Goal: Information Seeking & Learning: Understand process/instructions

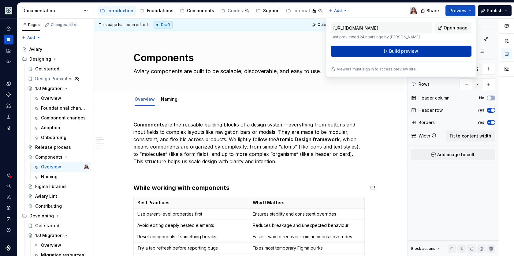
scroll to position [146, 0]
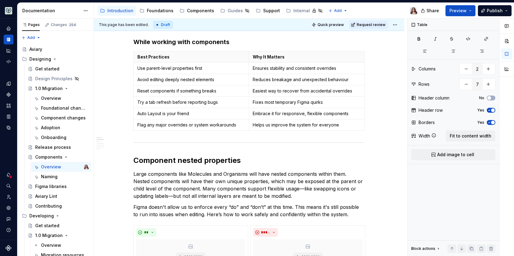
click at [374, 6] on div "Accessibility guide for tree Page tree. Navigate the tree with the arrow keys. …" at bounding box center [258, 11] width 329 height 16
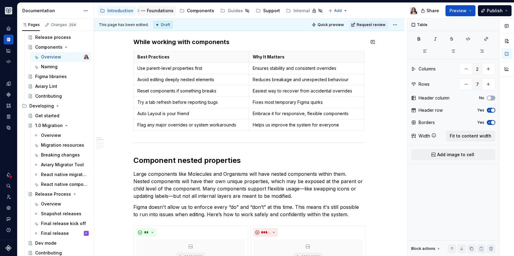
click at [152, 13] on div "Foundations" at bounding box center [160, 11] width 27 height 6
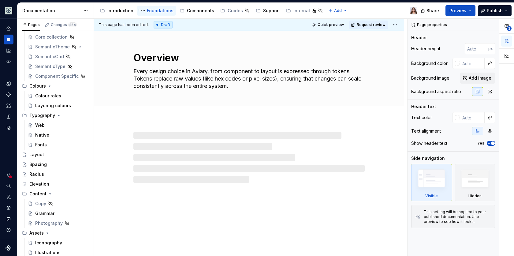
scroll to position [41, 0]
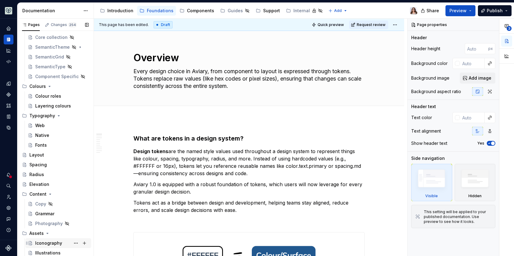
click at [46, 245] on div "Iconography" at bounding box center [48, 243] width 27 height 6
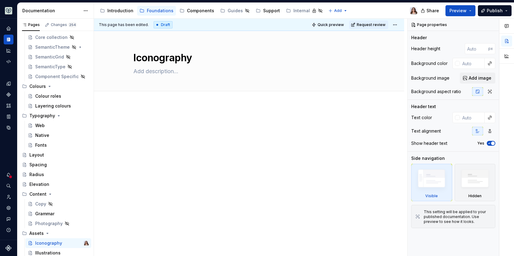
type textarea "*"
click at [148, 129] on div at bounding box center [248, 130] width 231 height 23
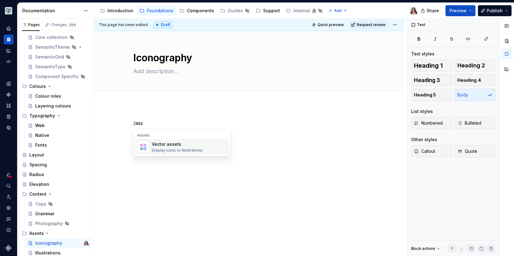
click at [178, 151] on div "Display icons or illustrations" at bounding box center [177, 150] width 51 height 5
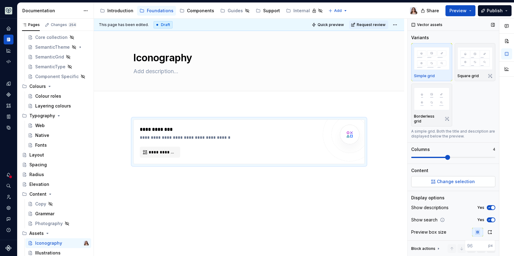
click at [443, 179] on span "Change selection" at bounding box center [456, 181] width 38 height 6
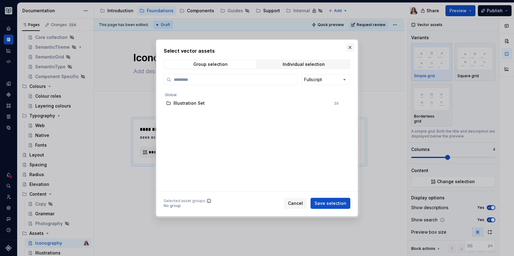
click at [349, 48] on button "button" at bounding box center [350, 47] width 9 height 9
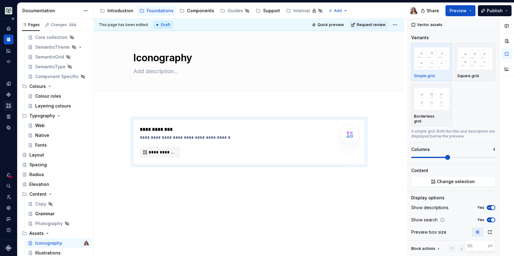
click at [11, 107] on icon "Assets" at bounding box center [9, 106] width 6 height 6
type textarea "*"
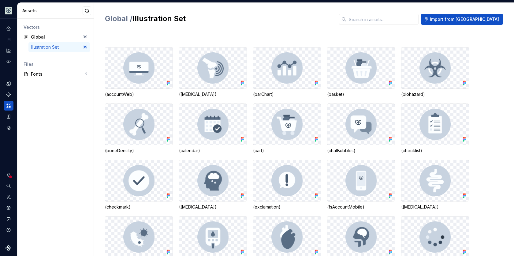
click at [332, 22] on h2 "Global / Illustration Set" at bounding box center [218, 19] width 227 height 10
click at [38, 74] on div "Fonts" at bounding box center [58, 74] width 54 height 6
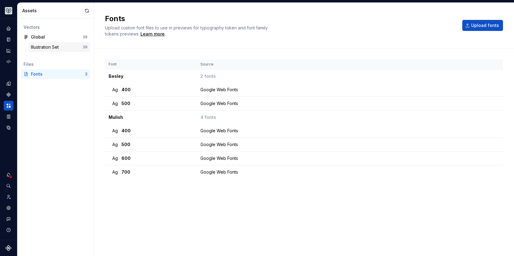
click at [39, 46] on div "Illustration Set" at bounding box center [46, 47] width 30 height 6
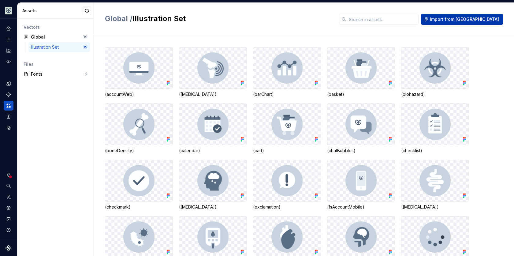
click at [482, 19] on span "Import from [GEOGRAPHIC_DATA]" at bounding box center [464, 19] width 69 height 6
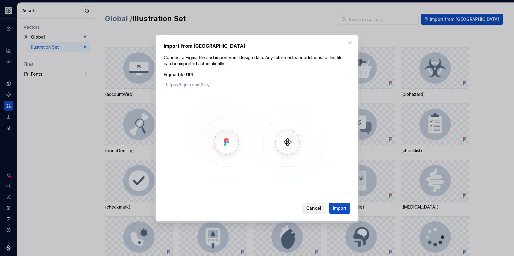
click at [318, 210] on span "Cancel" at bounding box center [313, 208] width 15 height 6
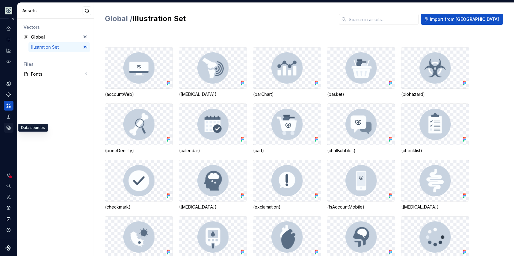
click at [11, 128] on icon "Data sources" at bounding box center [9, 128] width 6 height 6
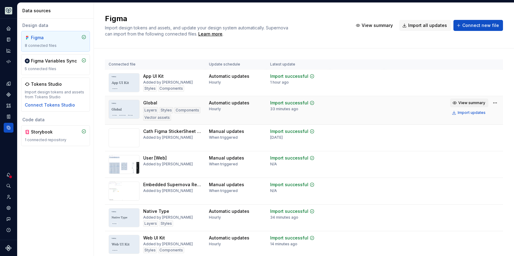
click at [469, 104] on span "View summary" at bounding box center [472, 102] width 27 height 5
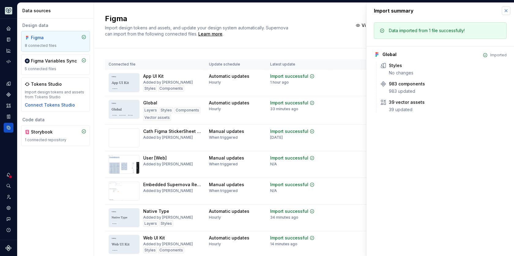
click at [507, 10] on button "button" at bounding box center [506, 10] width 9 height 9
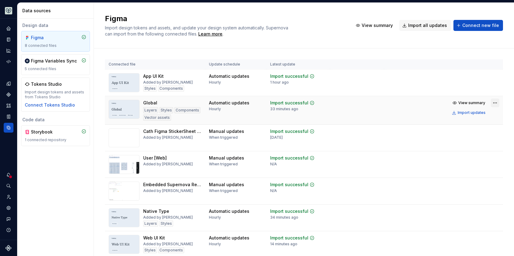
click at [489, 101] on html "Aviary Dataset Fullscript Data sources Design data Figma 8 connected files Figm…" at bounding box center [257, 128] width 514 height 256
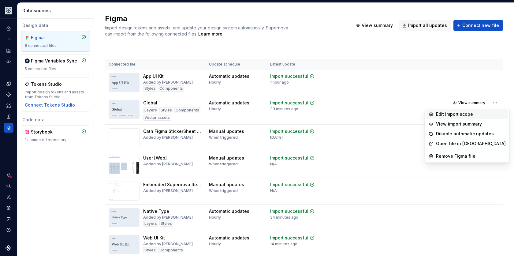
click at [442, 114] on div "Edit import scope" at bounding box center [471, 114] width 70 height 6
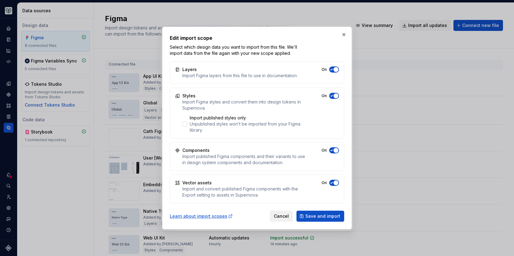
click at [286, 216] on span "Cancel" at bounding box center [281, 216] width 15 height 6
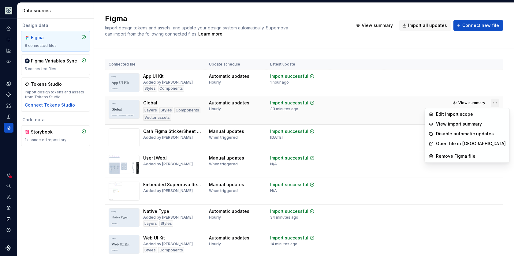
click at [491, 103] on html "Aviary Dataset Fullscript Data sources Design data Figma 8 connected files Figm…" at bounding box center [257, 128] width 514 height 256
click at [462, 112] on div "Edit import scope" at bounding box center [471, 114] width 70 height 6
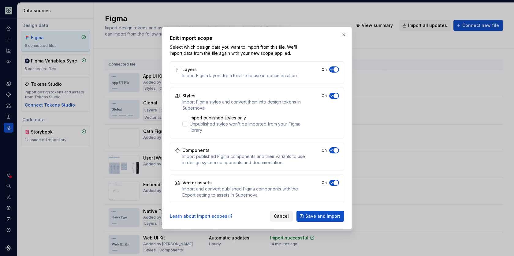
click at [288, 215] on span "Cancel" at bounding box center [281, 216] width 15 height 6
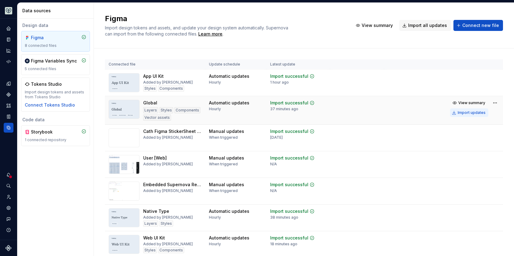
click at [469, 113] on div "Import updates" at bounding box center [472, 112] width 28 height 5
click at [458, 114] on div "Import updates" at bounding box center [472, 112] width 28 height 5
click at [309, 34] on div "Figma Import design tokens and assets, and update your design system automatica…" at bounding box center [225, 25] width 241 height 23
click at [8, 38] on icon "Documentation" at bounding box center [8, 40] width 3 height 4
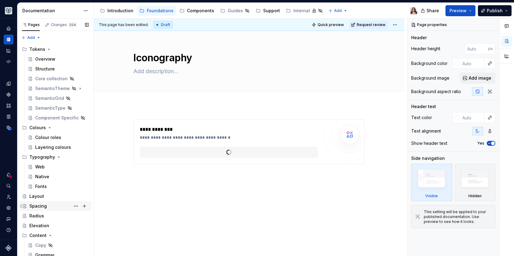
scroll to position [41, 0]
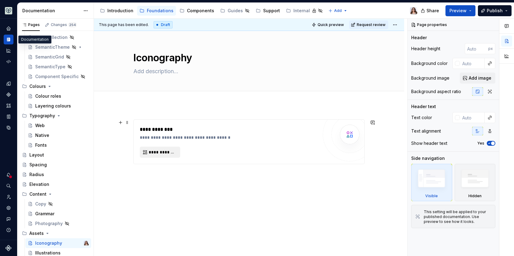
click at [166, 152] on span "**********" at bounding box center [163, 152] width 28 height 6
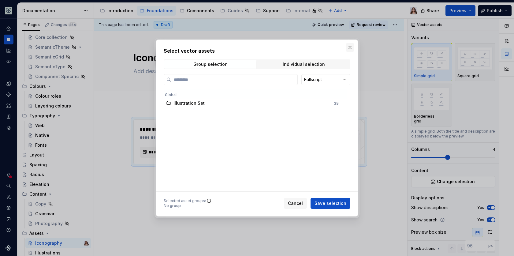
click at [351, 47] on button "button" at bounding box center [350, 47] width 9 height 9
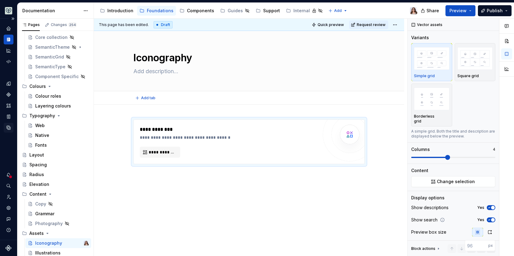
type textarea "*"
click at [10, 93] on icon "Components" at bounding box center [9, 95] width 6 height 6
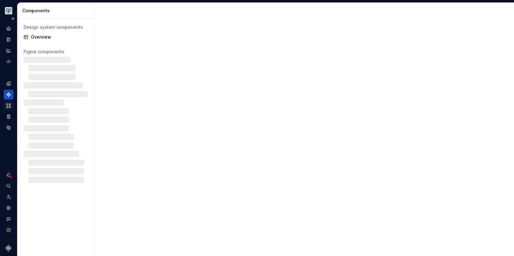
click at [9, 107] on icon "Assets" at bounding box center [8, 105] width 4 height 4
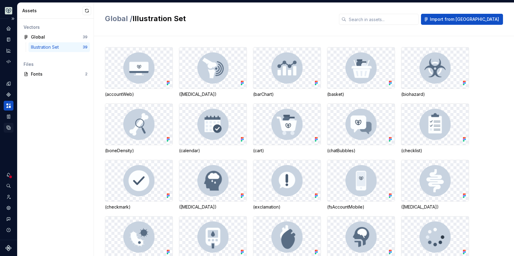
click at [7, 128] on icon "Data sources" at bounding box center [9, 128] width 4 height 4
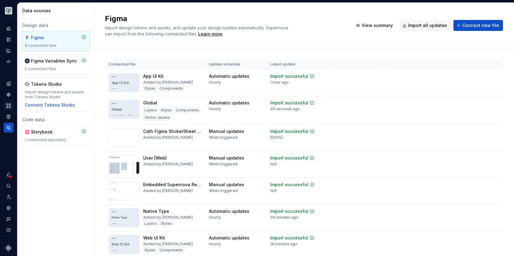
click at [9, 106] on icon "Assets" at bounding box center [8, 105] width 4 height 4
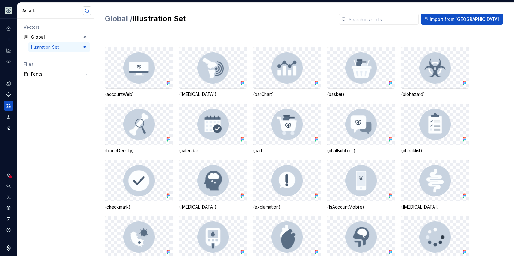
click at [87, 12] on button "button" at bounding box center [87, 10] width 9 height 9
click at [9, 129] on icon "Data sources" at bounding box center [9, 128] width 6 height 6
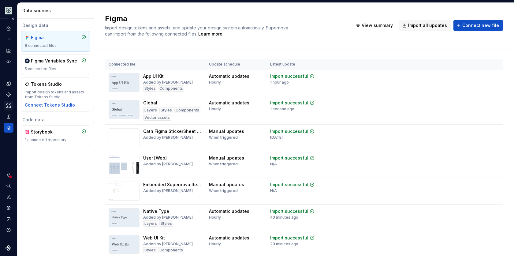
click at [9, 105] on icon "Assets" at bounding box center [9, 106] width 6 height 6
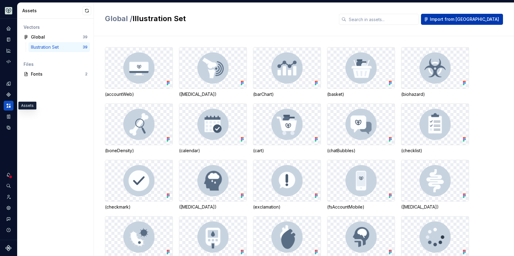
click at [469, 19] on span "Import from [GEOGRAPHIC_DATA]" at bounding box center [464, 19] width 69 height 6
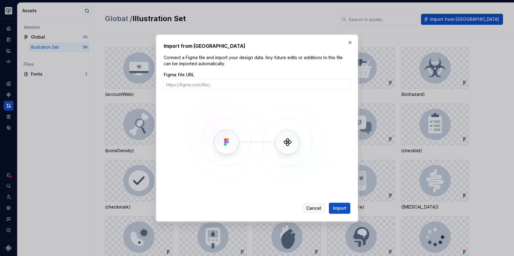
click at [322, 107] on img at bounding box center [257, 142] width 178 height 92
click at [349, 45] on button "button" at bounding box center [350, 42] width 9 height 9
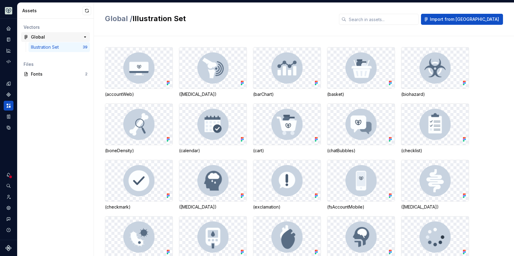
click at [63, 39] on div "Global" at bounding box center [54, 37] width 46 height 6
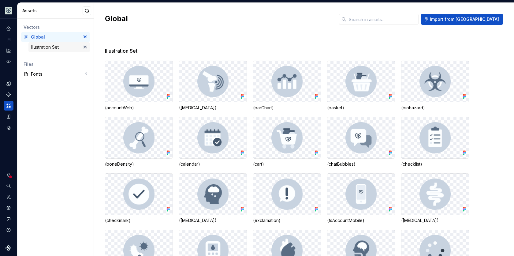
click at [70, 46] on div "Illustration Set" at bounding box center [57, 47] width 52 height 6
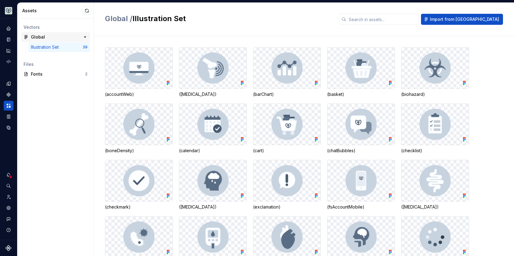
click at [69, 36] on div "Global" at bounding box center [54, 37] width 46 height 6
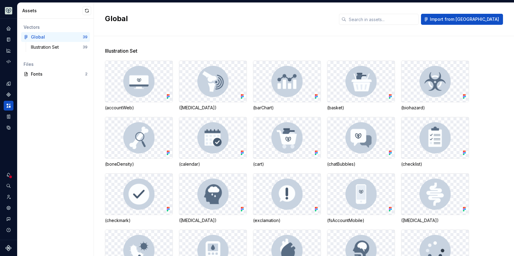
click at [64, 102] on div "Vectors Global 39 Illustration Set 39 Files Fonts 2" at bounding box center [55, 137] width 76 height 237
click at [9, 129] on icon "Data sources" at bounding box center [9, 128] width 6 height 6
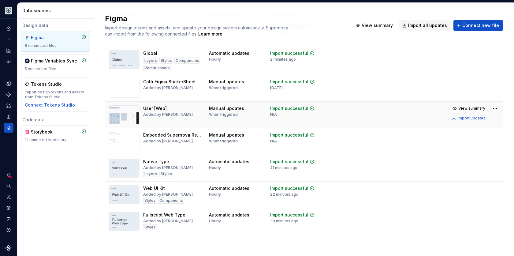
scroll to position [49, 0]
click at [126, 116] on img at bounding box center [124, 115] width 31 height 19
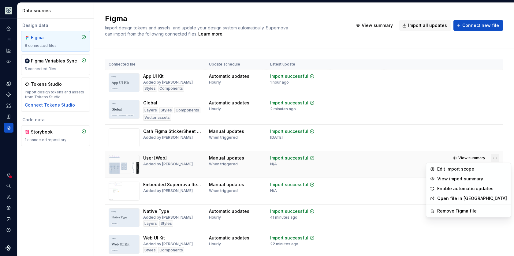
click at [491, 158] on html "Aviary Dataset Fullscript Data sources Design data Figma 8 connected files Figm…" at bounding box center [257, 128] width 514 height 256
click at [85, 177] on html "Aviary Dataset Fullscript Data sources Design data Figma 8 connected files Figm…" at bounding box center [257, 128] width 514 height 256
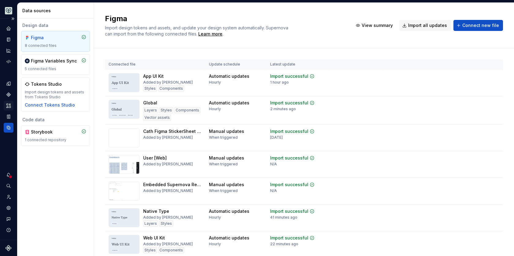
click at [9, 106] on icon "Assets" at bounding box center [9, 106] width 6 height 6
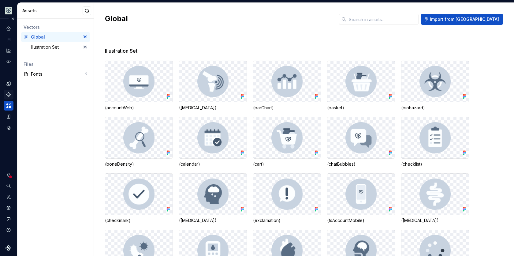
click at [9, 95] on icon "Components" at bounding box center [8, 94] width 4 height 4
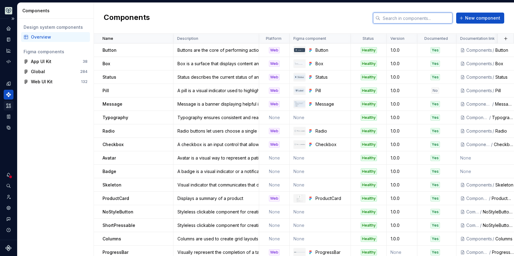
click at [404, 22] on input "text" at bounding box center [417, 18] width 72 height 11
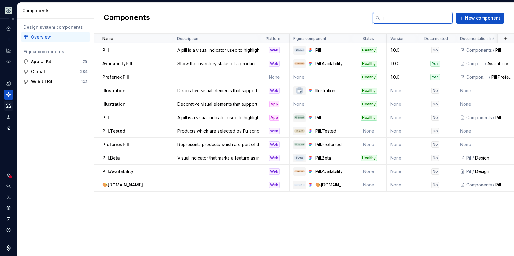
type input "i"
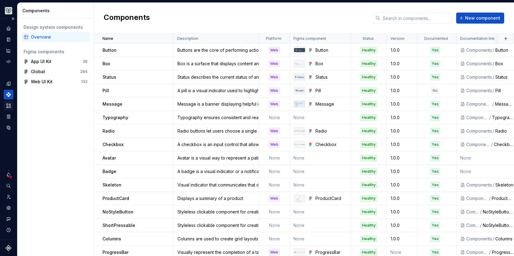
click at [267, 16] on div "Components New component" at bounding box center [304, 18] width 420 height 31
click at [53, 81] on div "Web UI Kit" at bounding box center [54, 82] width 46 height 6
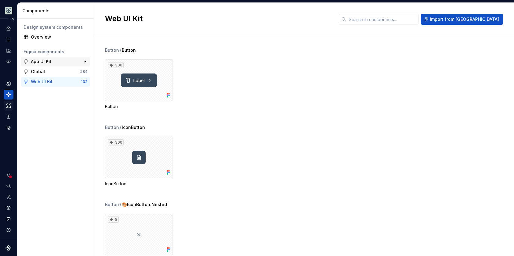
click at [52, 61] on div "App UI Kit" at bounding box center [54, 61] width 46 height 6
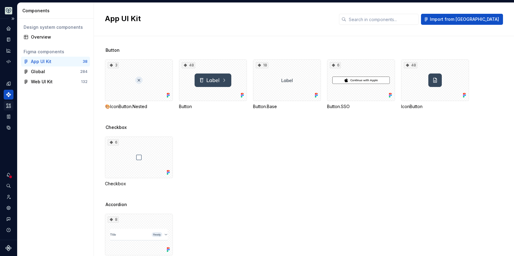
click at [9, 105] on icon "Assets" at bounding box center [9, 106] width 6 height 6
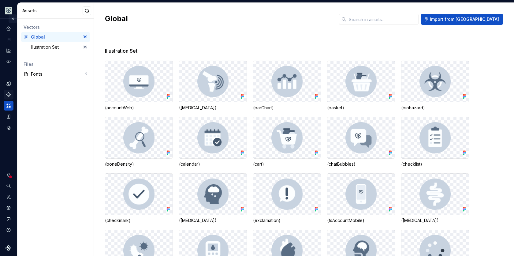
click at [14, 21] on button "Expand sidebar" at bounding box center [13, 18] width 9 height 9
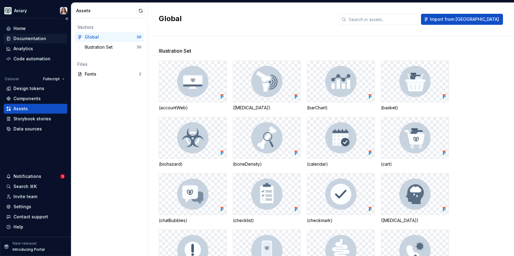
click at [30, 36] on div "Documentation" at bounding box center [29, 39] width 33 height 6
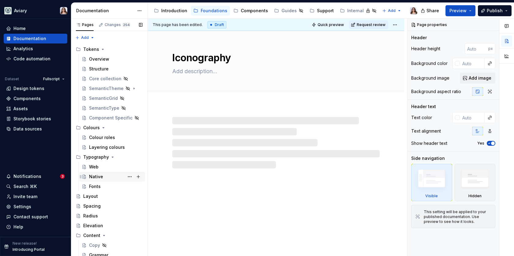
scroll to position [41, 0]
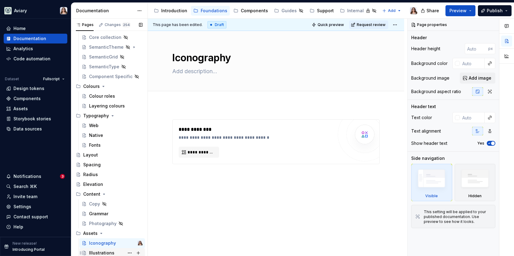
click at [97, 251] on div "Illustrations" at bounding box center [101, 253] width 25 height 6
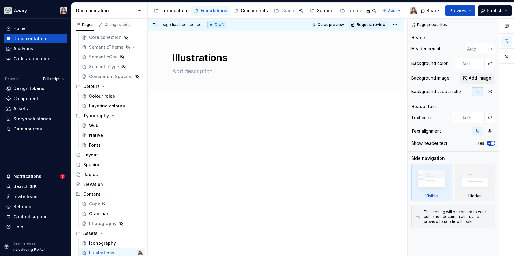
click at [220, 134] on div at bounding box center [276, 130] width 208 height 23
type textarea "*"
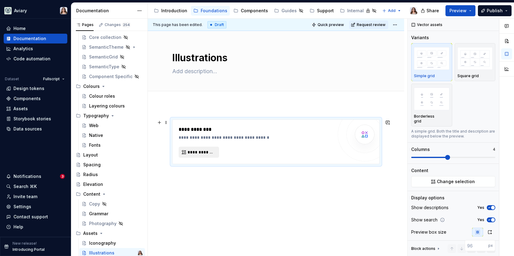
click at [203, 153] on span "**********" at bounding box center [202, 152] width 28 height 6
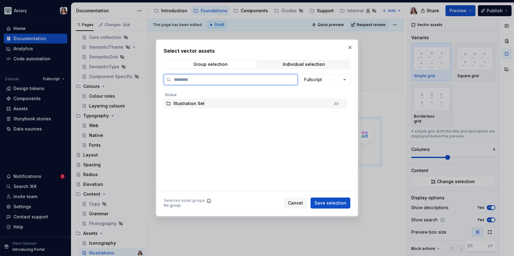
click at [217, 102] on div "Illustration Set" at bounding box center [252, 103] width 157 height 6
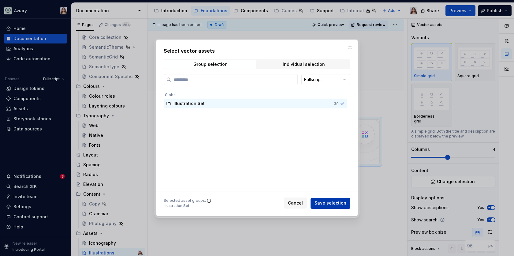
click at [336, 204] on span "Save selection" at bounding box center [331, 203] width 32 height 6
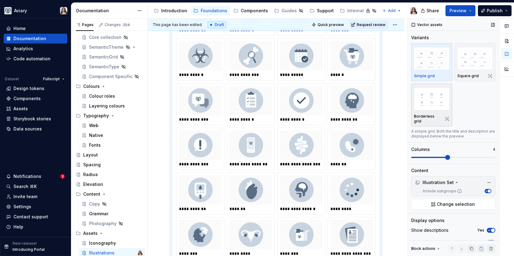
click at [436, 105] on img "button" at bounding box center [432, 99] width 36 height 22
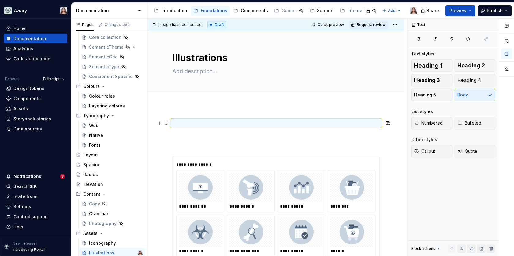
click at [184, 124] on p at bounding box center [276, 122] width 208 height 7
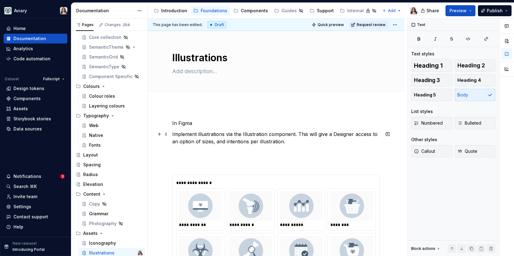
click at [214, 143] on p "Implement illustrations via the Illustration component. This will give a Design…" at bounding box center [276, 137] width 208 height 15
click at [289, 144] on p "Implement illustrations via the Illustration component. This will give a Design…" at bounding box center [276, 137] width 208 height 15
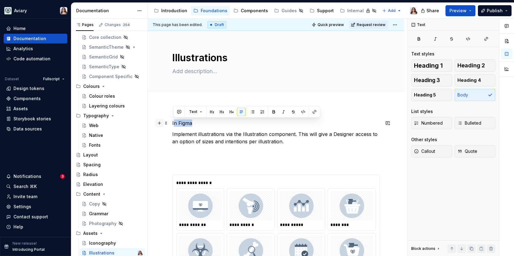
drag, startPoint x: 197, startPoint y: 123, endPoint x: 161, endPoint y: 123, distance: 35.5
click at [223, 112] on button "button" at bounding box center [222, 111] width 9 height 9
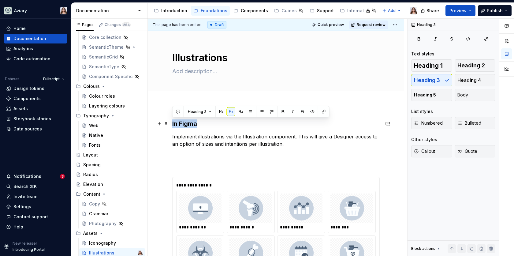
drag, startPoint x: 197, startPoint y: 124, endPoint x: 172, endPoint y: 124, distance: 25.1
click at [172, 124] on h3 "In Figma" at bounding box center [276, 123] width 208 height 9
click at [220, 111] on button "button" at bounding box center [221, 111] width 9 height 9
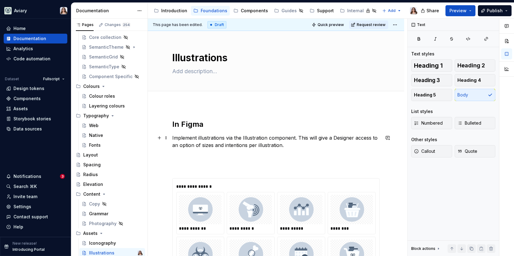
click at [285, 147] on p "Implement illustrations via the Illustration component. This will give a Design…" at bounding box center [276, 141] width 208 height 15
click at [194, 169] on p at bounding box center [276, 166] width 208 height 7
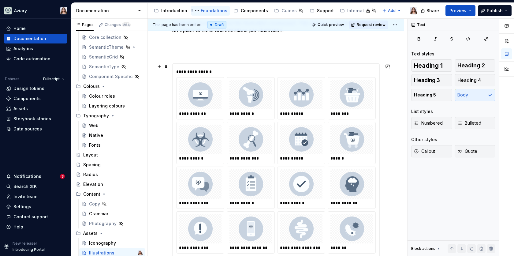
scroll to position [118, 0]
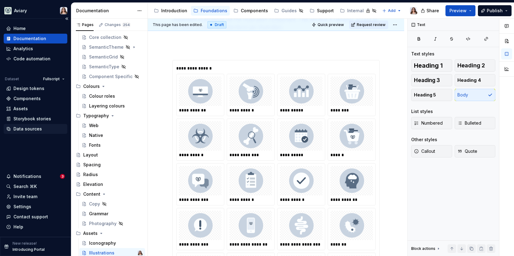
click at [28, 127] on div "Data sources" at bounding box center [27, 129] width 28 height 6
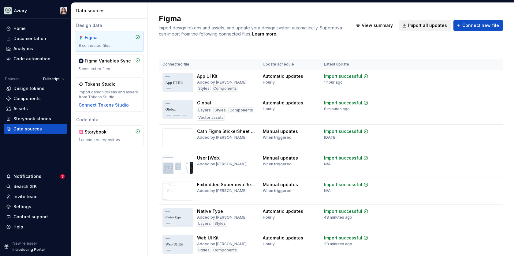
click at [431, 27] on span "Import all updates" at bounding box center [427, 25] width 39 height 6
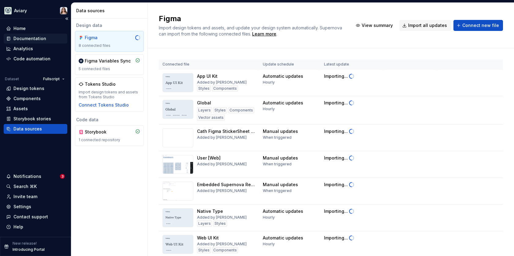
click at [29, 42] on div "Documentation" at bounding box center [36, 39] width 64 height 10
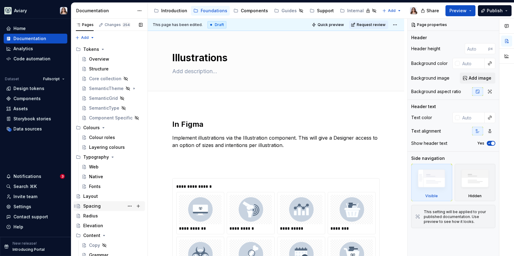
scroll to position [41, 0]
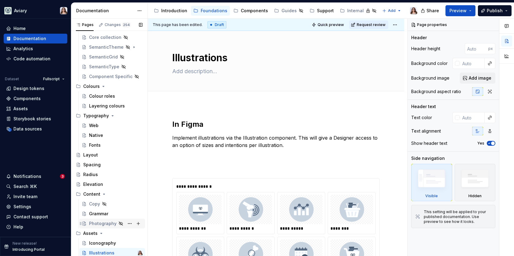
type textarea "*"
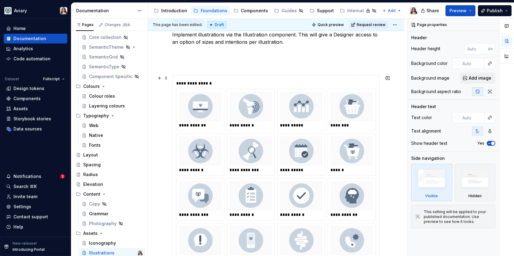
scroll to position [0, 0]
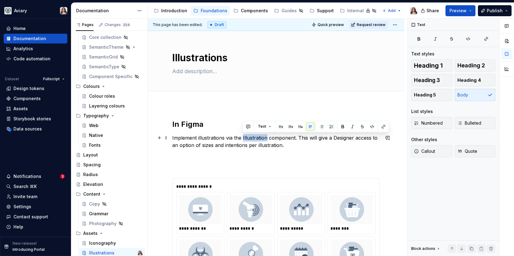
drag, startPoint x: 243, startPoint y: 137, endPoint x: 266, endPoint y: 137, distance: 23.6
click at [266, 137] on p "Implement illustrations via the Illustration component. This will give a Design…" at bounding box center [276, 141] width 208 height 15
click at [380, 129] on button "button" at bounding box center [383, 126] width 9 height 9
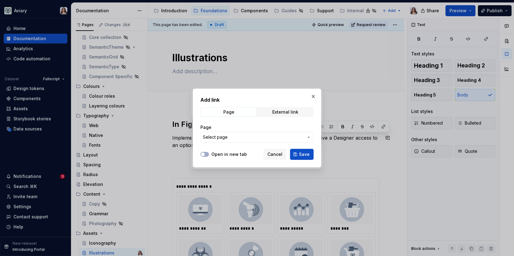
click at [250, 138] on span "Select page" at bounding box center [253, 137] width 101 height 6
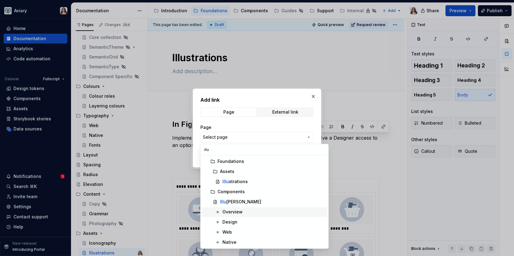
type input "illu"
click at [241, 212] on div "Overview" at bounding box center [233, 212] width 20 height 6
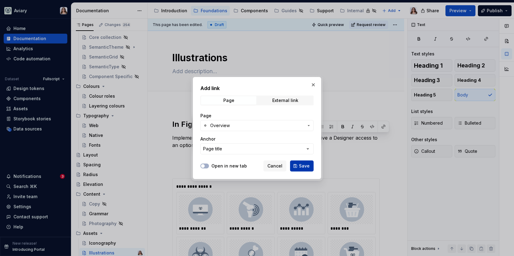
click at [299, 165] on button "Save" at bounding box center [302, 165] width 24 height 11
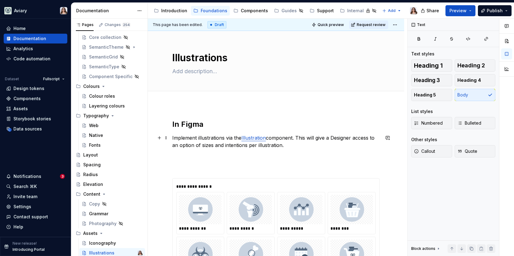
click at [285, 144] on p "Implement illustrations via the Illustration component. This will give a Design…" at bounding box center [276, 141] width 208 height 15
click at [187, 167] on p at bounding box center [276, 166] width 208 height 7
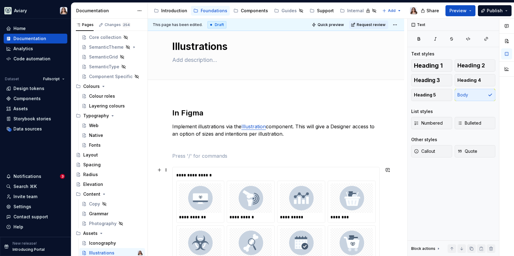
scroll to position [15, 0]
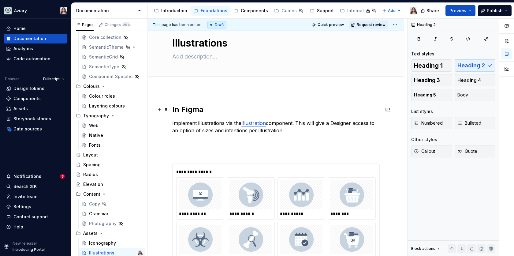
click at [172, 109] on h2 "In Figma" at bounding box center [276, 110] width 208 height 10
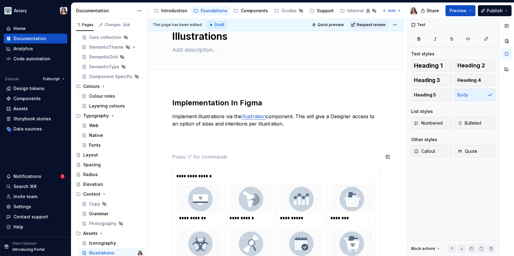
scroll to position [34, 0]
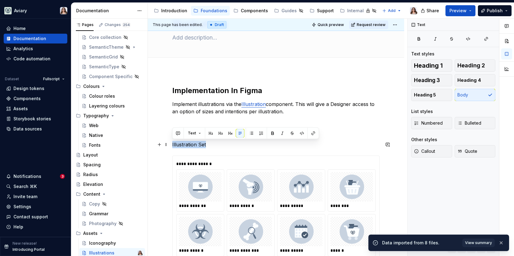
drag, startPoint x: 212, startPoint y: 145, endPoint x: 169, endPoint y: 144, distance: 43.2
click at [210, 134] on button "button" at bounding box center [211, 133] width 9 height 9
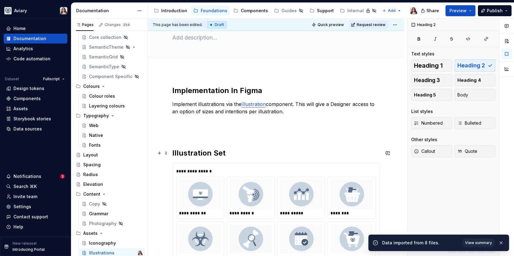
click at [228, 151] on h2 "Illustration Set" at bounding box center [276, 153] width 208 height 10
click at [227, 155] on h2 "Illustration Set" at bounding box center [276, 153] width 208 height 10
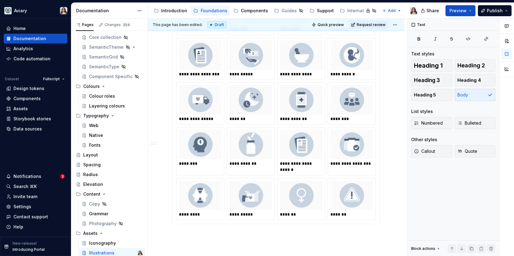
scroll to position [463, 0]
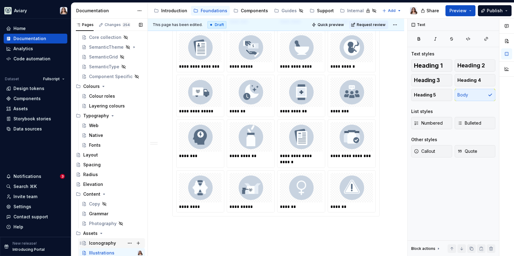
click at [105, 245] on div "Iconography" at bounding box center [102, 243] width 27 height 6
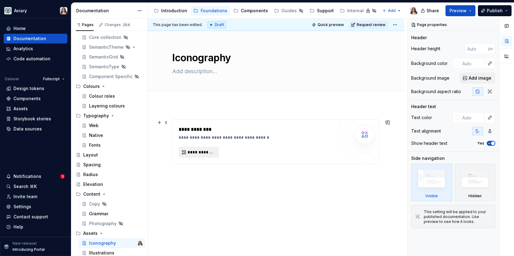
click at [199, 153] on span "**********" at bounding box center [202, 152] width 28 height 6
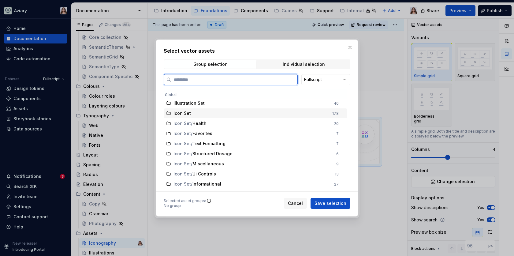
click at [193, 114] on div "Icon Set" at bounding box center [251, 113] width 155 height 6
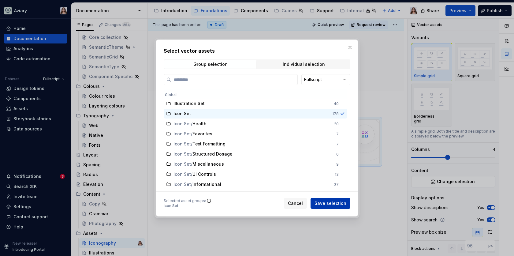
click at [327, 203] on span "Save selection" at bounding box center [331, 203] width 32 height 6
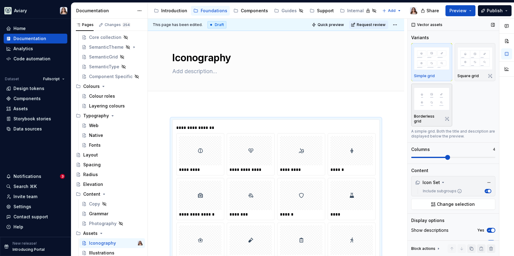
click at [434, 108] on img "button" at bounding box center [432, 99] width 36 height 22
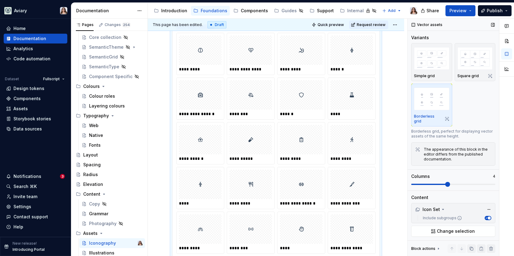
scroll to position [82, 0]
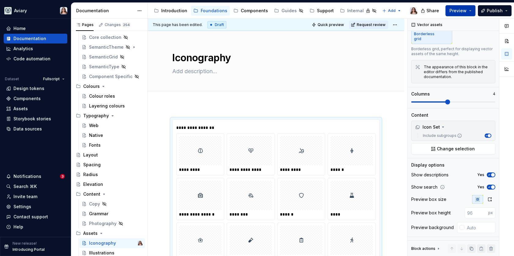
click at [456, 13] on span "Preview" at bounding box center [458, 11] width 17 height 6
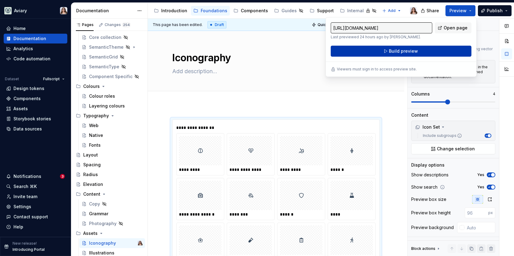
click at [405, 50] on span "Build preview" at bounding box center [403, 51] width 29 height 6
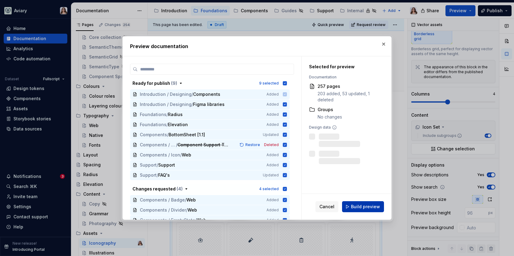
click at [360, 210] on button "Build preview" at bounding box center [363, 206] width 42 height 11
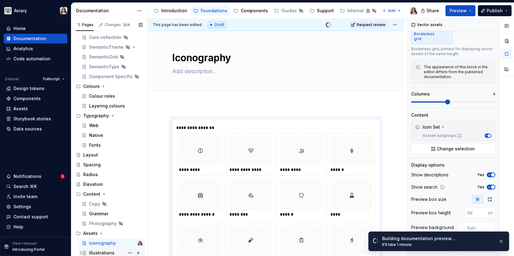
click at [103, 250] on div "Illustrations" at bounding box center [101, 253] width 25 height 6
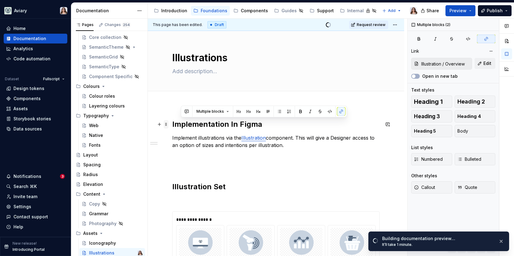
drag, startPoint x: 298, startPoint y: 145, endPoint x: 165, endPoint y: 123, distance: 134.7
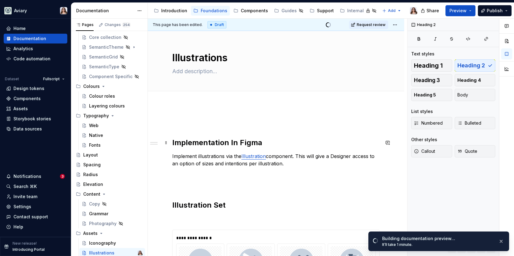
click at [172, 142] on h2 "Implementation In Figma" at bounding box center [276, 143] width 208 height 10
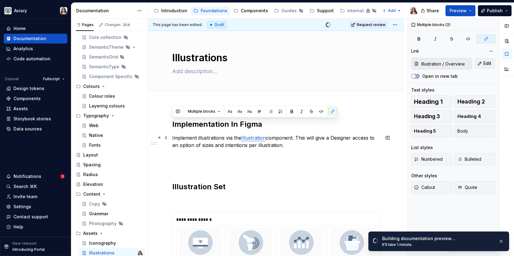
drag, startPoint x: 172, startPoint y: 123, endPoint x: 345, endPoint y: 146, distance: 174.8
copy div "Implementation In Figma Implement illustrations via the Illustration component.…"
click at [201, 200] on p at bounding box center [276, 200] width 208 height 7
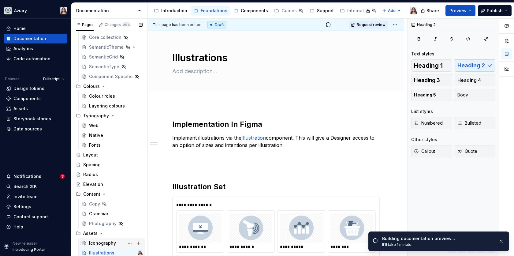
click at [103, 240] on div "Iconography" at bounding box center [102, 243] width 27 height 6
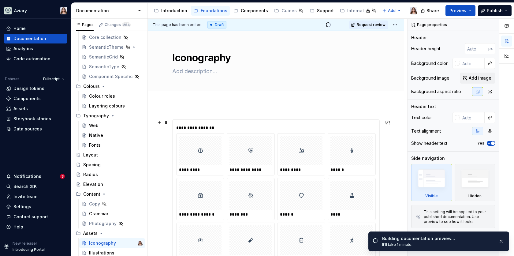
type textarea "*"
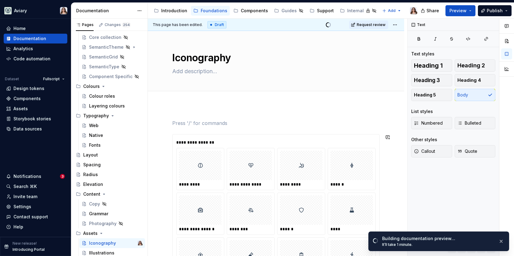
paste div
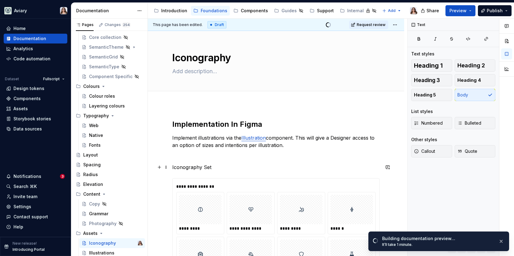
drag, startPoint x: 216, startPoint y: 170, endPoint x: 156, endPoint y: 170, distance: 60.3
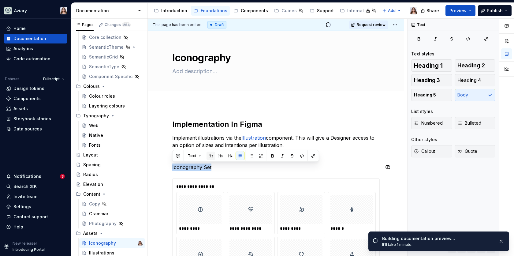
click at [209, 154] on button "button" at bounding box center [211, 156] width 9 height 9
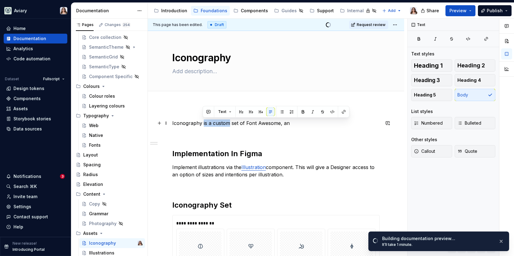
drag, startPoint x: 202, startPoint y: 122, endPoint x: 228, endPoint y: 122, distance: 26.0
click at [228, 122] on p "Iconography is a custom set of Font Awesome, an" at bounding box center [276, 122] width 208 height 7
click at [228, 134] on p at bounding box center [276, 133] width 208 height 7
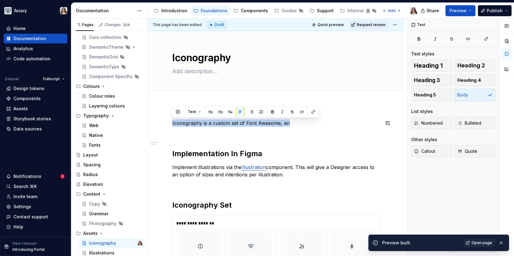
drag, startPoint x: 287, startPoint y: 123, endPoint x: 168, endPoint y: 118, distance: 118.9
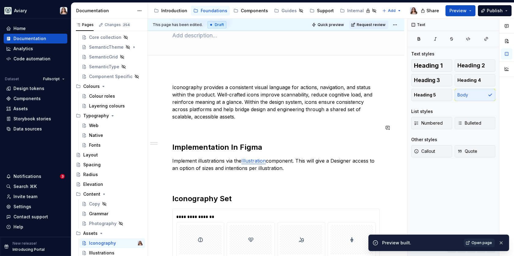
scroll to position [45, 0]
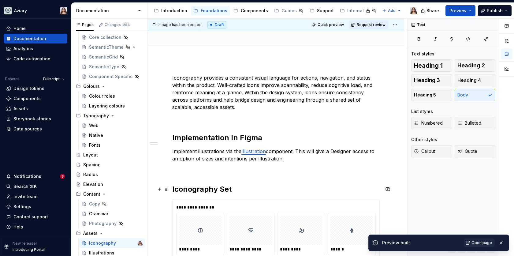
click at [233, 189] on h2 "Iconography Set" at bounding box center [276, 189] width 208 height 10
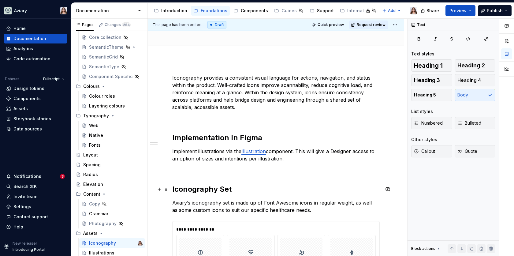
click at [223, 189] on h2 "Iconography Set" at bounding box center [276, 189] width 208 height 10
click at [233, 136] on h2 "Implementation In Figma" at bounding box center [276, 138] width 208 height 10
click at [241, 106] on p "Iconography provides a consistent visual language for actions, navigation, and …" at bounding box center [276, 92] width 208 height 37
click at [98, 252] on div "Illustrations" at bounding box center [101, 253] width 25 height 6
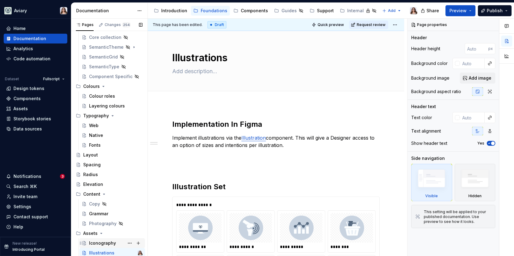
click at [103, 239] on div "Iconography" at bounding box center [116, 243] width 54 height 9
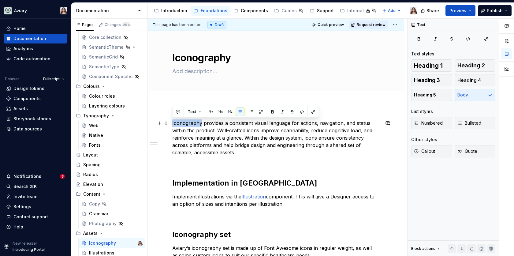
drag, startPoint x: 201, startPoint y: 121, endPoint x: 170, endPoint y: 121, distance: 31.2
click at [107, 251] on div "Illustrations" at bounding box center [101, 253] width 25 height 6
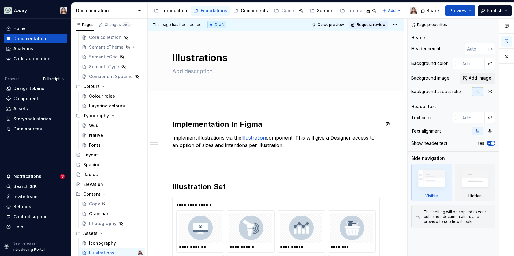
type textarea "*"
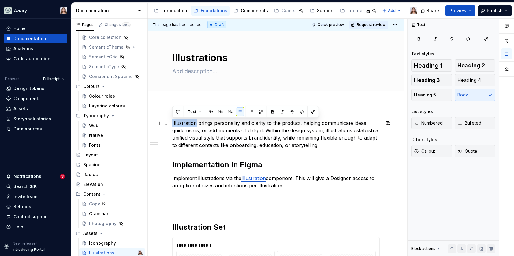
drag, startPoint x: 196, startPoint y: 122, endPoint x: 170, endPoint y: 122, distance: 25.7
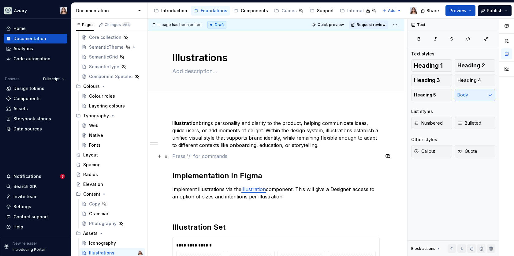
click at [233, 160] on p at bounding box center [276, 155] width 208 height 7
click at [339, 148] on p "Illustration brings personality and clarity to the product, helping communicate…" at bounding box center [276, 133] width 208 height 29
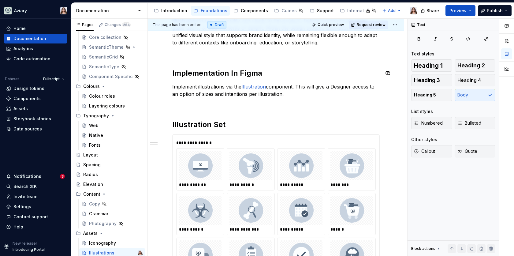
scroll to position [139, 0]
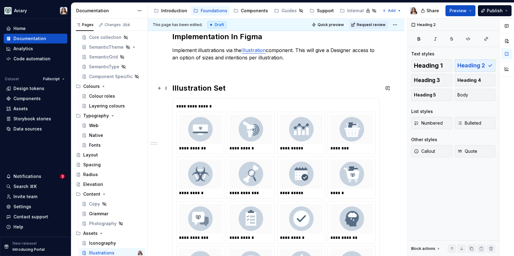
click at [226, 90] on h2 "Illustration Set" at bounding box center [276, 88] width 208 height 10
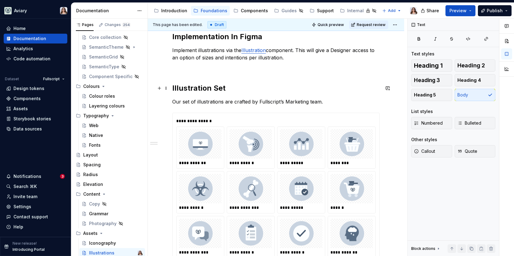
click at [231, 86] on h2 "Illustration Set" at bounding box center [276, 88] width 208 height 10
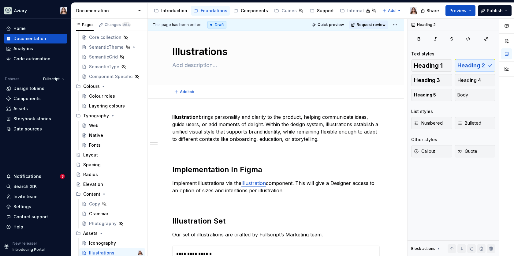
scroll to position [0, 0]
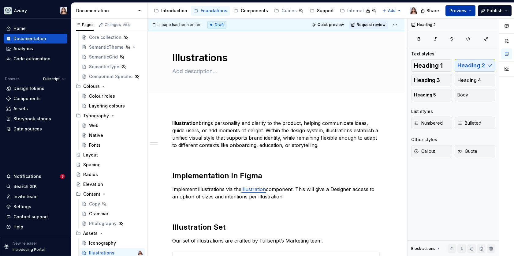
click at [460, 11] on span "Preview" at bounding box center [458, 11] width 17 height 6
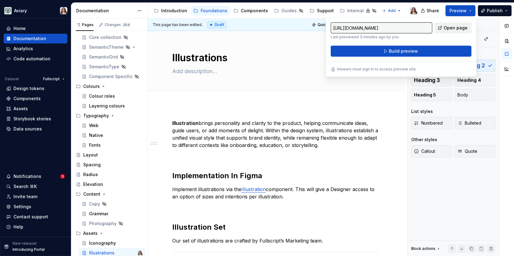
click at [449, 28] on span "Open page" at bounding box center [456, 28] width 24 height 6
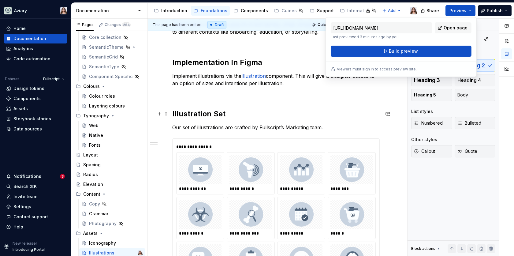
scroll to position [283, 0]
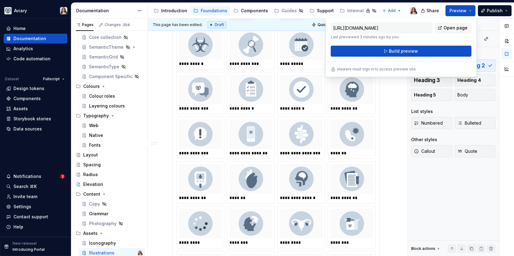
click at [252, 126] on img at bounding box center [251, 134] width 32 height 24
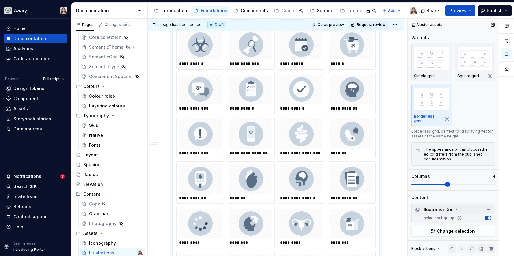
scroll to position [82, 0]
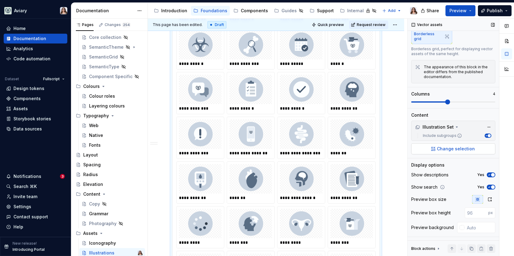
click at [445, 148] on span "Change selection" at bounding box center [456, 149] width 38 height 6
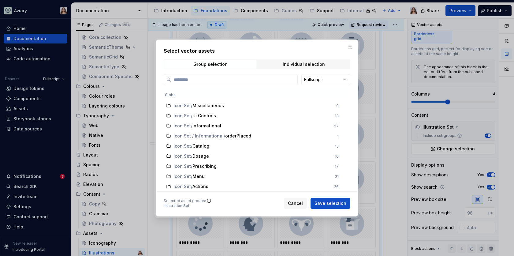
scroll to position [0, 0]
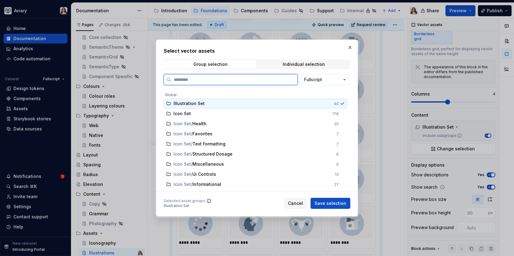
click at [194, 103] on span "Illustration Set" at bounding box center [189, 103] width 31 height 6
click at [299, 65] on div "Individual selection" at bounding box center [304, 64] width 42 height 5
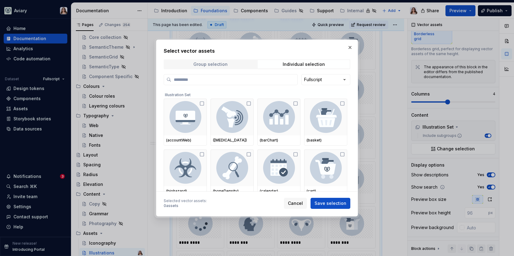
click at [213, 62] on div "Group selection" at bounding box center [211, 64] width 34 height 5
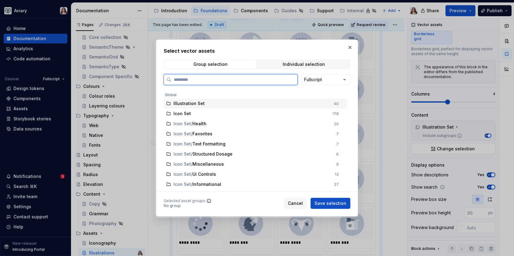
click at [188, 103] on span "Illustration Set" at bounding box center [189, 103] width 31 height 6
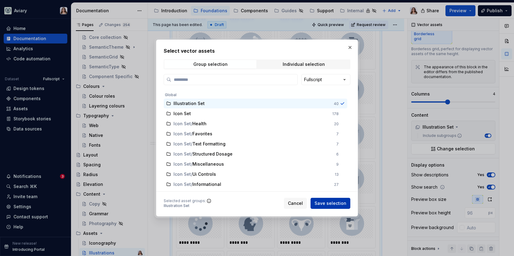
click at [322, 205] on span "Save selection" at bounding box center [331, 203] width 32 height 6
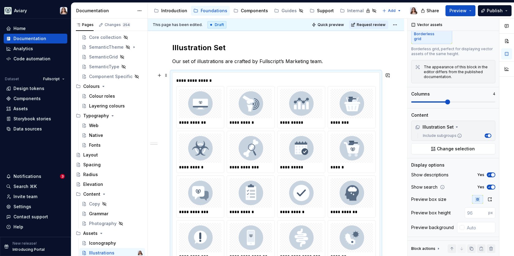
scroll to position [178, 0]
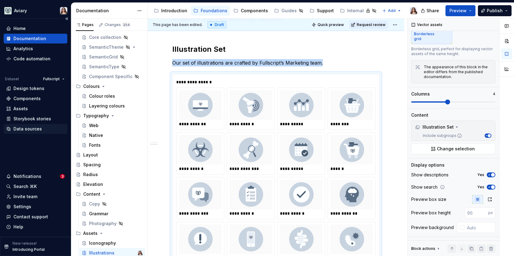
click at [36, 128] on div "Data sources" at bounding box center [27, 129] width 28 height 6
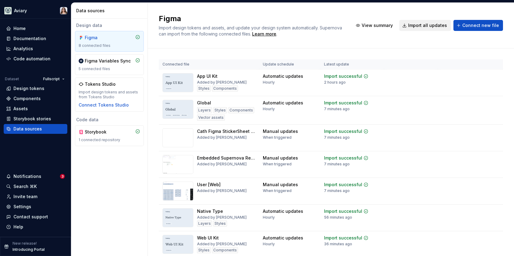
click at [416, 25] on span "Import all updates" at bounding box center [427, 25] width 39 height 6
click at [422, 24] on span "Import all updates" at bounding box center [427, 25] width 39 height 6
click at [366, 38] on div "Figma Import design tokens and assets, and update your design system automatica…" at bounding box center [331, 26] width 366 height 46
click at [35, 175] on div "Notifications" at bounding box center [27, 176] width 28 height 6
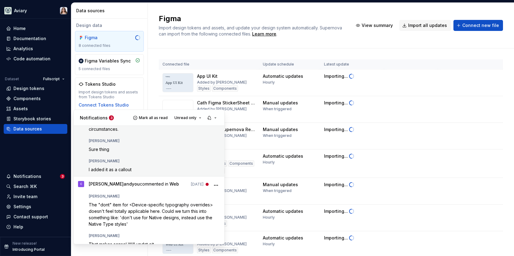
scroll to position [112, 0]
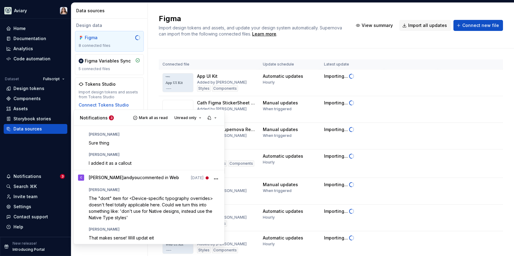
click at [162, 41] on html "Aviary Home Documentation Analytics Code automation Dataset Fullscript Design t…" at bounding box center [257, 128] width 514 height 256
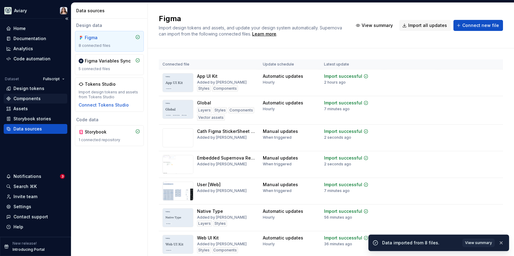
click at [22, 103] on div "Components" at bounding box center [36, 99] width 64 height 10
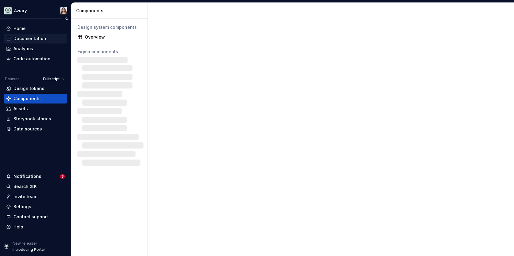
click at [29, 39] on div "Documentation" at bounding box center [29, 39] width 33 height 6
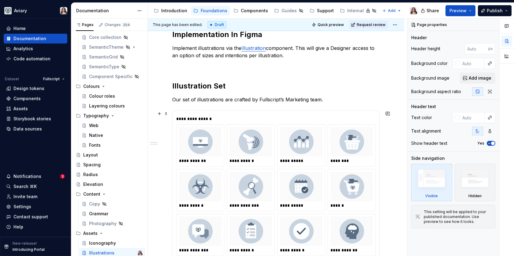
scroll to position [136, 0]
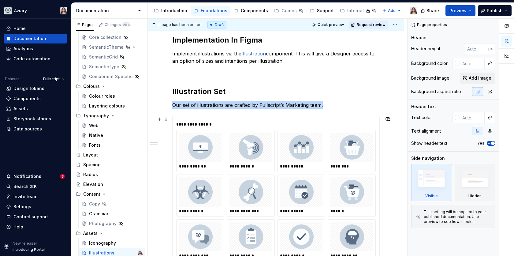
click at [264, 156] on img at bounding box center [251, 147] width 32 height 24
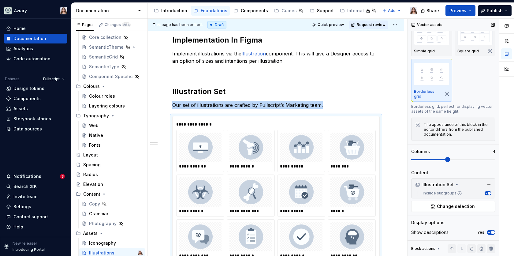
scroll to position [43, 0]
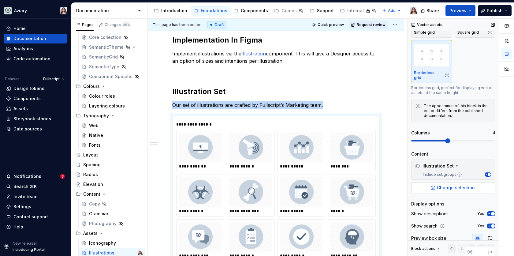
click at [446, 186] on span "Change selection" at bounding box center [456, 188] width 38 height 6
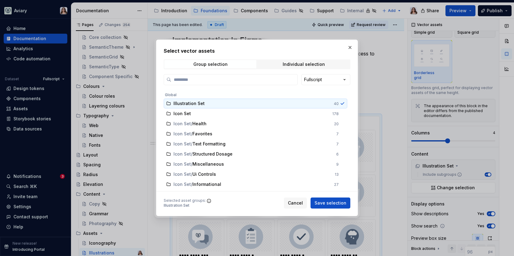
type textarea "*"
click at [299, 206] on span "Cancel" at bounding box center [295, 203] width 15 height 6
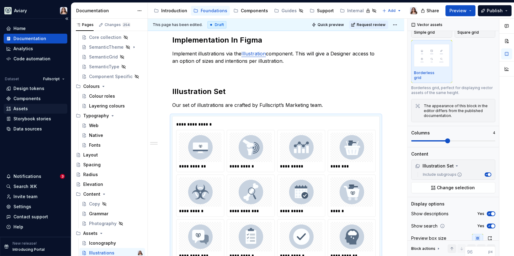
click at [27, 106] on div "Assets" at bounding box center [20, 109] width 14 height 6
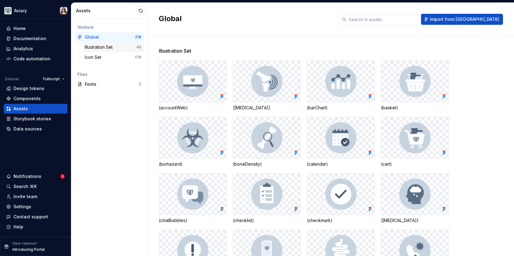
click at [114, 48] on div "Illustration Set" at bounding box center [100, 47] width 30 height 6
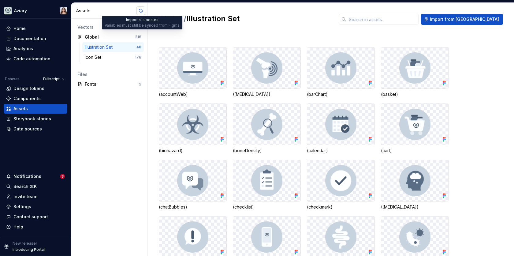
click at [141, 10] on button "button" at bounding box center [141, 10] width 9 height 9
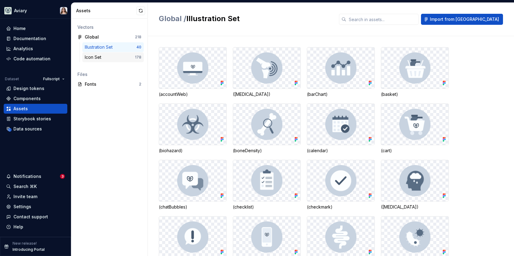
click at [138, 58] on div "178" at bounding box center [138, 57] width 6 height 5
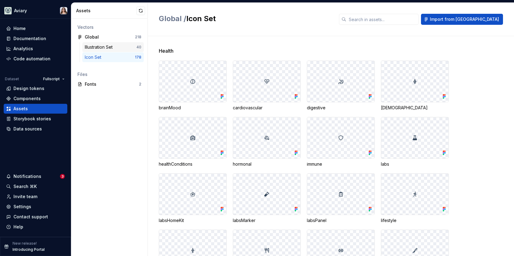
click at [111, 47] on div "Illustration Set" at bounding box center [100, 47] width 30 height 6
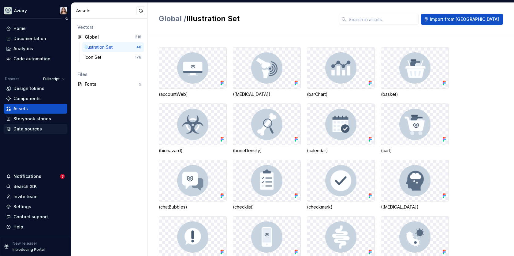
click at [29, 128] on div "Data sources" at bounding box center [27, 129] width 28 height 6
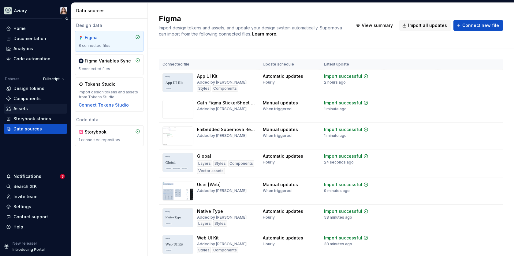
click at [24, 108] on div "Assets" at bounding box center [20, 109] width 14 height 6
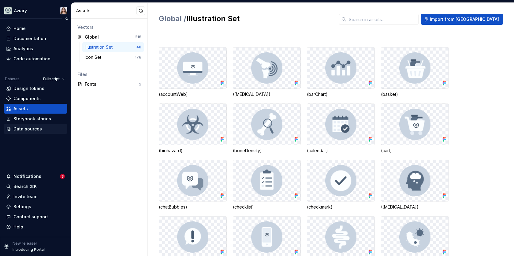
click at [20, 126] on div "Data sources" at bounding box center [27, 129] width 28 height 6
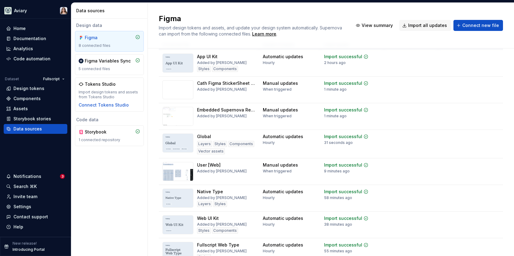
scroll to position [50, 0]
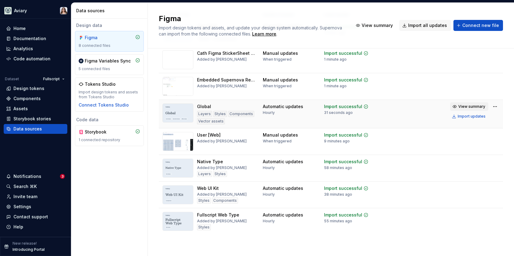
click at [464, 107] on span "View summary" at bounding box center [472, 106] width 27 height 5
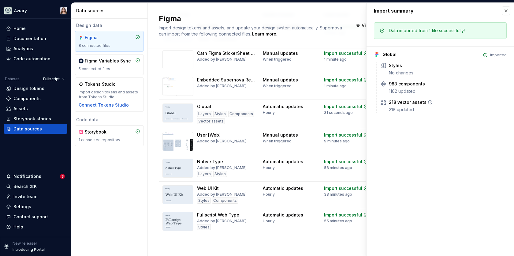
click at [412, 107] on div "218 updated" at bounding box center [448, 110] width 118 height 6
click at [505, 12] on button "button" at bounding box center [506, 10] width 9 height 9
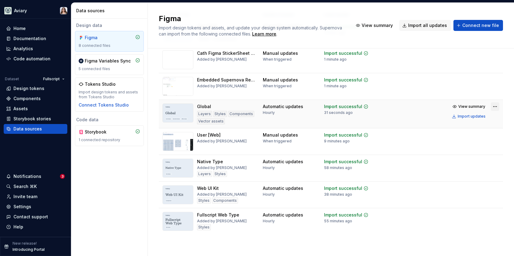
click at [490, 105] on html "Aviary Home Documentation Analytics Code automation Dataset Fullscript Design t…" at bounding box center [257, 128] width 514 height 256
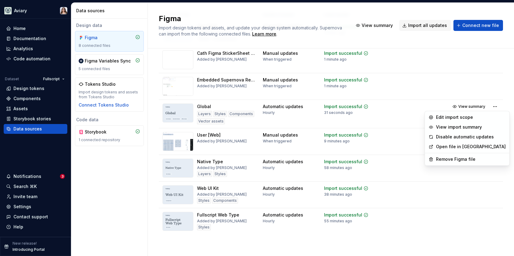
click at [209, 237] on html "Aviary Home Documentation Analytics Code automation Dataset Fullscript Design t…" at bounding box center [257, 128] width 514 height 256
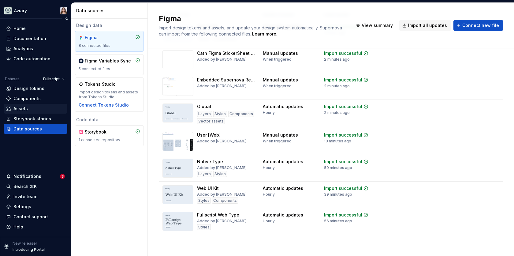
click at [19, 108] on div "Assets" at bounding box center [20, 109] width 14 height 6
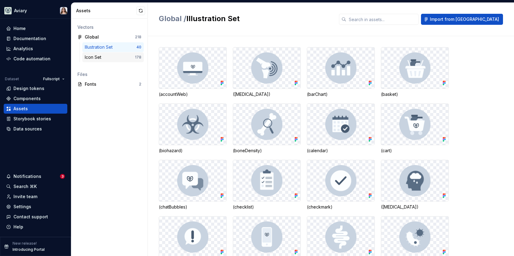
click at [122, 61] on div "Icon Set 178" at bounding box center [113, 57] width 62 height 10
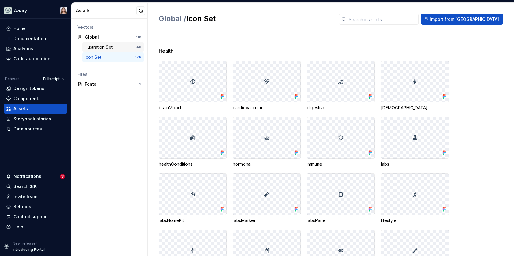
click at [119, 47] on div "Illustration Set" at bounding box center [111, 47] width 52 height 6
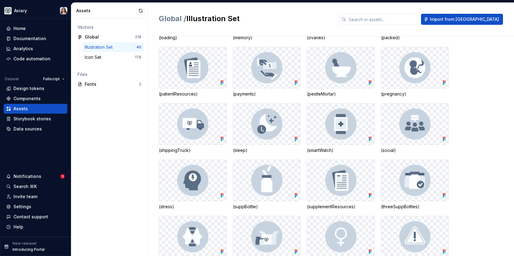
scroll to position [338, 0]
click at [103, 55] on div "Icon Set" at bounding box center [94, 57] width 19 height 6
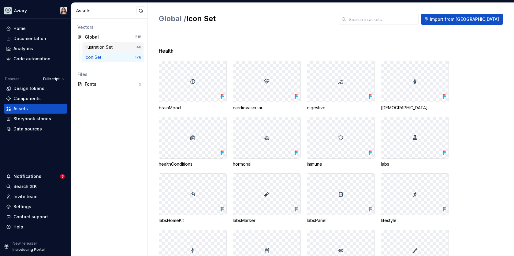
click at [118, 46] on div "Illustration Set" at bounding box center [111, 47] width 52 height 6
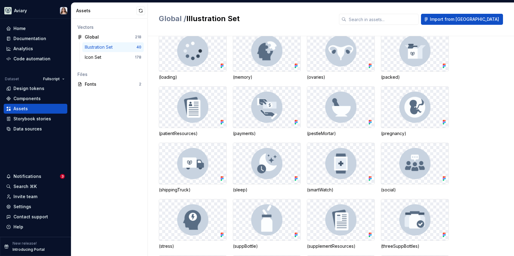
scroll to position [363, 0]
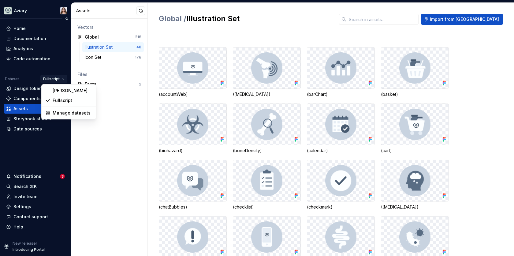
click at [52, 80] on html "Aviary Home Documentation Analytics Code automation Dataset Fullscript Design t…" at bounding box center [257, 128] width 514 height 256
click at [58, 92] on div "[PERSON_NAME]" at bounding box center [72, 91] width 40 height 6
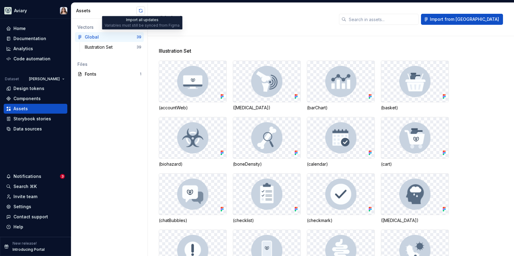
click at [140, 10] on button "button" at bounding box center [141, 10] width 9 height 9
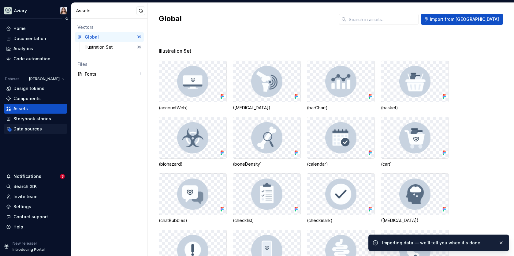
click at [37, 129] on div "Data sources" at bounding box center [27, 129] width 28 height 6
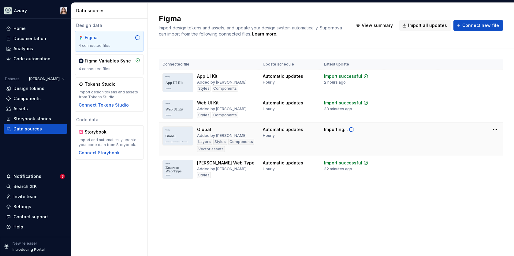
click at [212, 148] on div "Vector assets" at bounding box center [211, 149] width 28 height 6
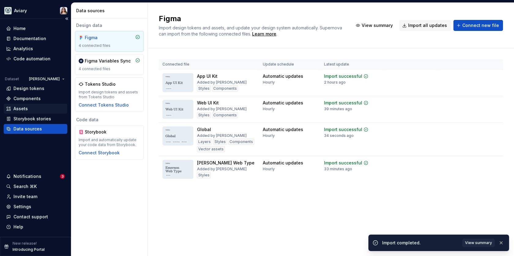
click at [27, 106] on div "Assets" at bounding box center [20, 109] width 14 height 6
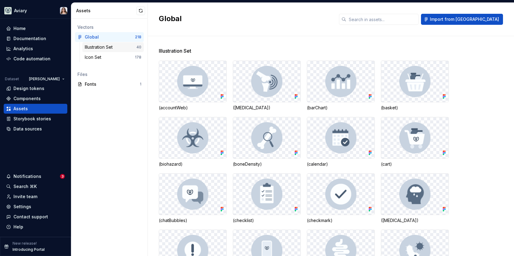
click at [138, 47] on div "40" at bounding box center [139, 47] width 5 height 5
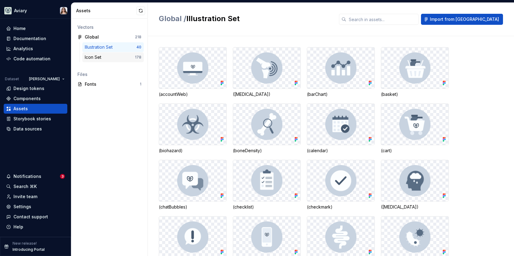
click at [122, 57] on div "Icon Set" at bounding box center [110, 57] width 50 height 6
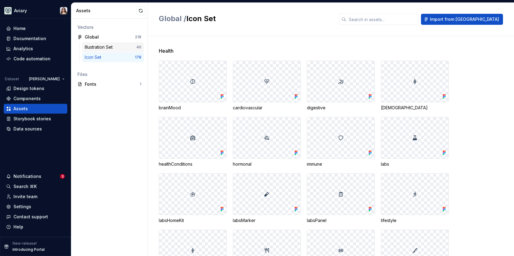
click at [111, 48] on div "Illustration Set" at bounding box center [100, 47] width 30 height 6
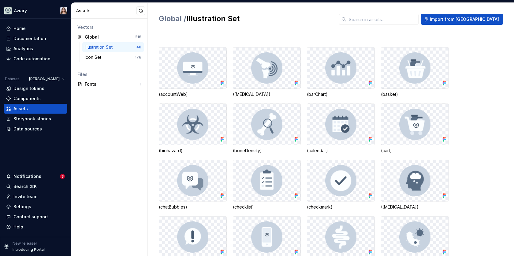
click at [262, 129] on img at bounding box center [266, 124] width 31 height 31
click at [289, 62] on div at bounding box center [266, 67] width 67 height 41
click at [203, 40] on div "(accountWeb) ([MEDICAL_DATA]) (barChart) (basket) (biohazard) (boneDensity) (ca…" at bounding box center [336, 146] width 355 height 220
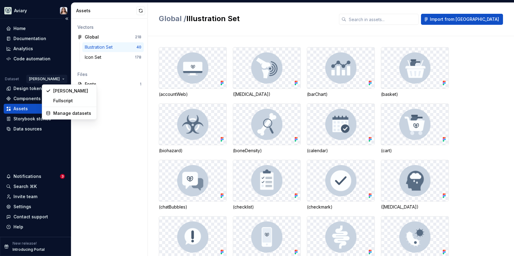
click at [53, 79] on html "Aviary Home Documentation Analytics Code automation Dataset [PERSON_NAME] Desig…" at bounding box center [257, 128] width 514 height 256
click at [61, 102] on div "Fullscript" at bounding box center [73, 101] width 40 height 6
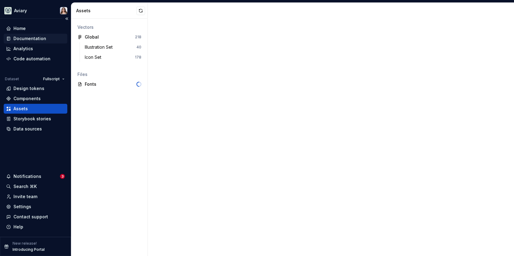
click at [25, 38] on div "Documentation" at bounding box center [29, 39] width 33 height 6
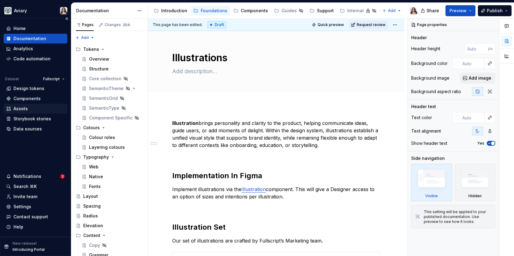
click at [25, 111] on div "Assets" at bounding box center [20, 109] width 14 height 6
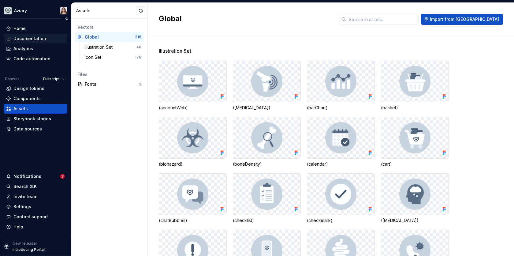
click at [32, 39] on div "Documentation" at bounding box center [29, 39] width 33 height 6
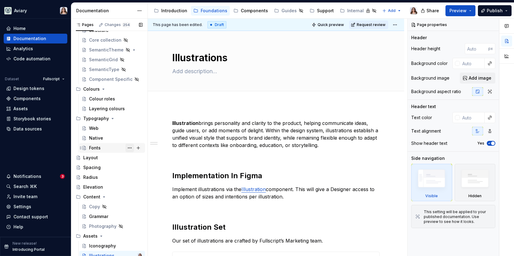
scroll to position [41, 0]
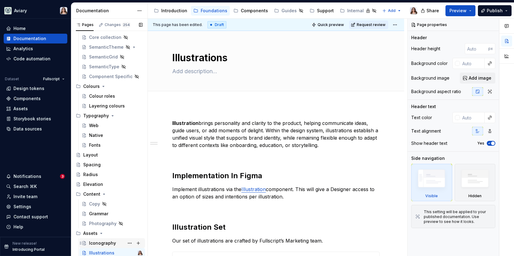
click at [104, 242] on div "Iconography" at bounding box center [102, 243] width 27 height 6
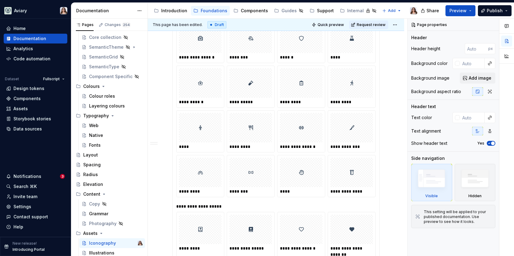
scroll to position [447, 0]
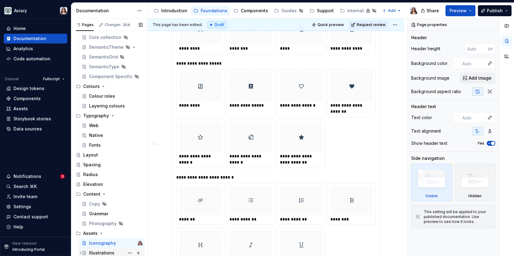
click at [94, 250] on div "Illustrations" at bounding box center [101, 253] width 25 height 6
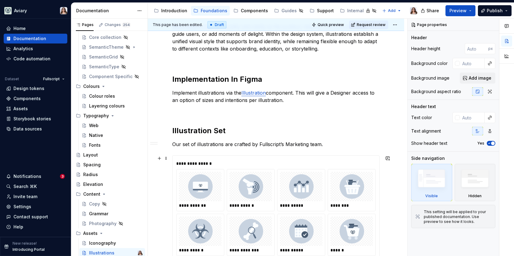
scroll to position [67, 0]
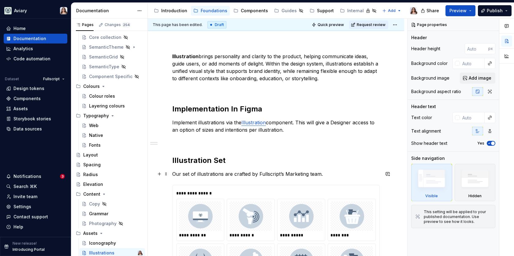
click at [336, 175] on p "Our set of illustrations are crafted by Fullscript’s Marketing team." at bounding box center [276, 173] width 208 height 7
type textarea "*"
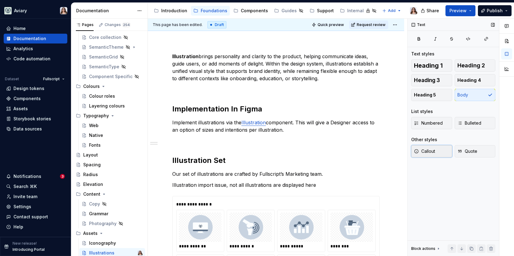
click at [440, 152] on button "Callout" at bounding box center [431, 151] width 41 height 12
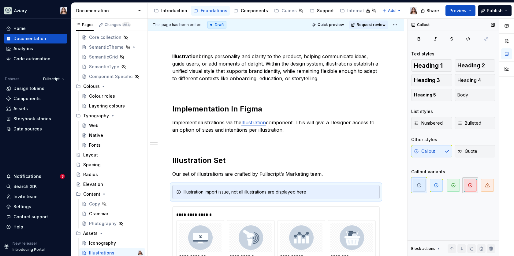
click at [471, 187] on icon "button" at bounding box center [470, 185] width 5 height 5
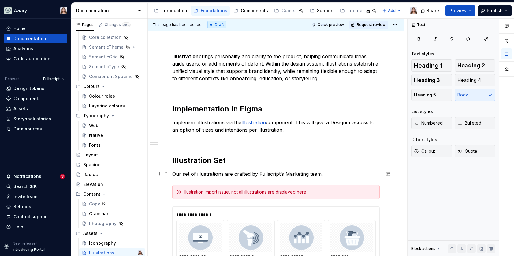
click at [333, 175] on p "Our set of illustrations are crafted by Fullscript’s Marketing team." at bounding box center [276, 173] width 208 height 7
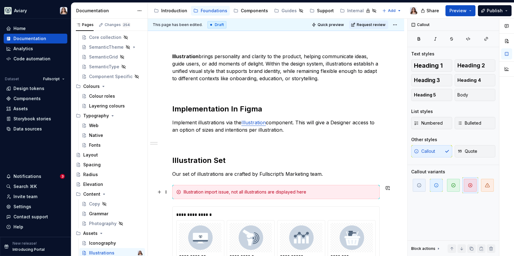
click at [184, 191] on div "Illustration import issue, not all illustrations are displayed here" at bounding box center [280, 192] width 192 height 6
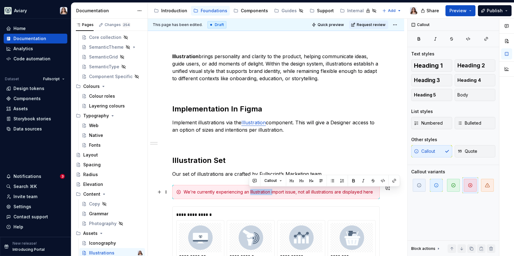
drag, startPoint x: 248, startPoint y: 190, endPoint x: 272, endPoint y: 190, distance: 23.6
click at [272, 190] on div "We’re currently experiencing an Illustration import issue, not all illustration…" at bounding box center [280, 192] width 192 height 6
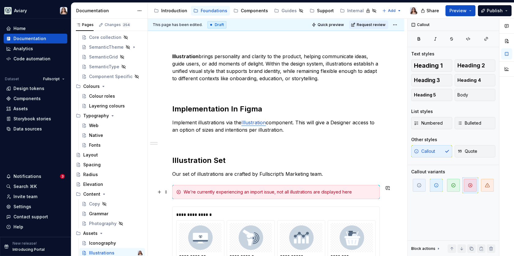
click at [275, 192] on div "We’re currently experiencing an import issue, not all illustrations are display…" at bounding box center [280, 192] width 192 height 6
click at [276, 192] on div "We’re currently experiencing an import issue. not all illustrations are display…" at bounding box center [280, 192] width 192 height 6
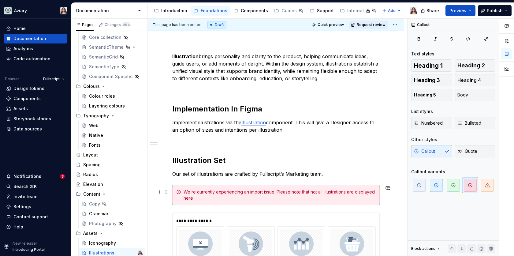
click at [192, 200] on div "We’re currently experiencing an import issue. Please note that not all illustra…" at bounding box center [280, 195] width 192 height 12
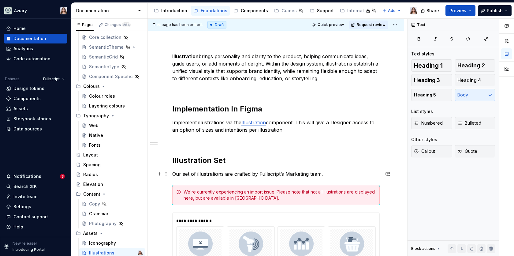
click at [329, 174] on p "Our set of illustrations are crafted by Fullscript’s Marketing team." at bounding box center [276, 173] width 208 height 7
click at [245, 198] on div "We’re currently experiencing an import issue. Please note that not all illustra…" at bounding box center [280, 195] width 192 height 12
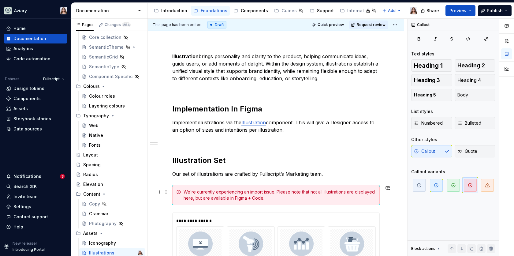
click at [234, 196] on div "We’re currently experiencing an import issue. Please note that not all illustra…" at bounding box center [280, 195] width 192 height 12
click at [322, 199] on div "We’re currently experiencing an import issue. Please note that not all illustra…" at bounding box center [280, 195] width 192 height 12
click at [489, 183] on icon "button" at bounding box center [487, 185] width 5 height 5
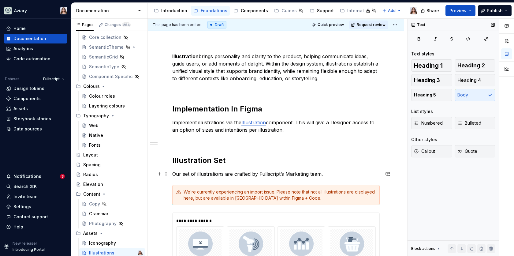
click at [335, 171] on p "Our set of illustrations are crafted by Fullscript’s Marketing team." at bounding box center [276, 173] width 208 height 7
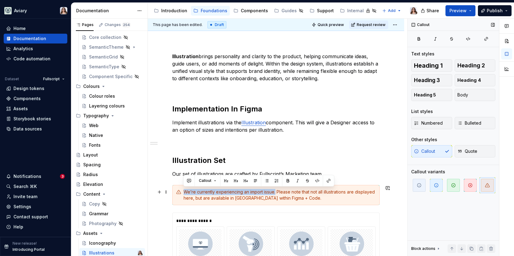
drag, startPoint x: 275, startPoint y: 191, endPoint x: 183, endPoint y: 190, distance: 91.9
click at [183, 190] on div "We’re currently experiencing an import issue. Please note that not all illustra…" at bounding box center [276, 195] width 208 height 20
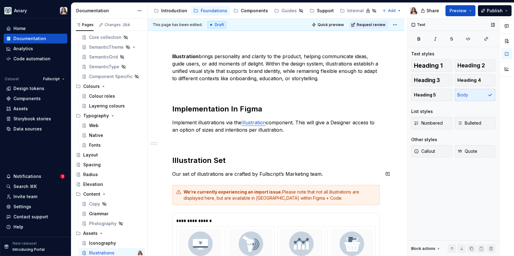
click at [326, 174] on p "Our set of illustrations are crafted by Fullscript’s Marketing team." at bounding box center [276, 173] width 208 height 7
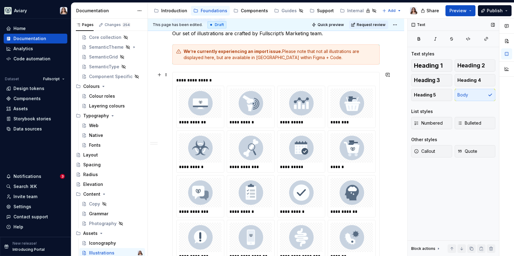
scroll to position [104, 0]
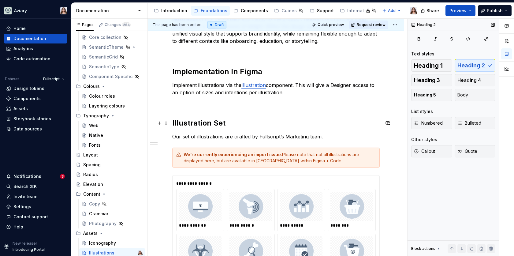
click at [233, 118] on h2 "Illustration Set" at bounding box center [276, 123] width 208 height 10
type textarea "*"
